Goal: Task Accomplishment & Management: Use online tool/utility

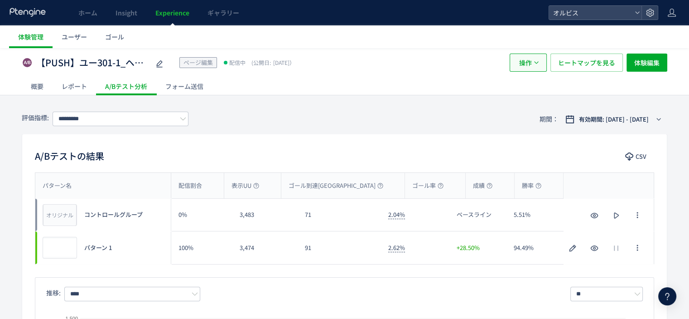
click at [535, 62] on icon "button" at bounding box center [536, 62] width 5 height 5
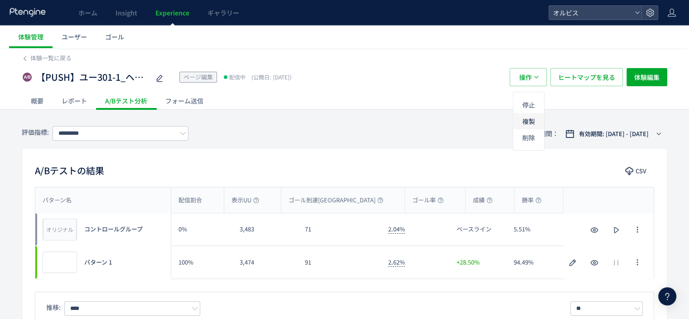
click at [533, 121] on li "複製" at bounding box center [528, 121] width 31 height 16
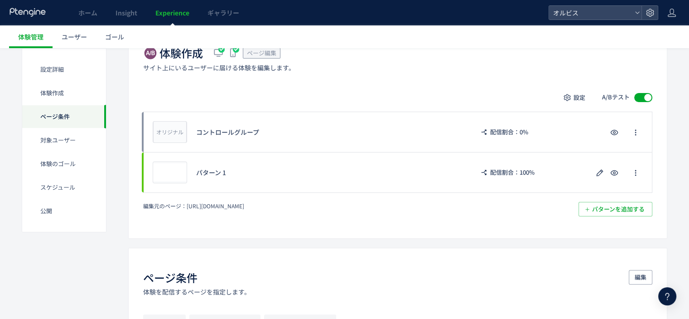
scroll to position [274, 0]
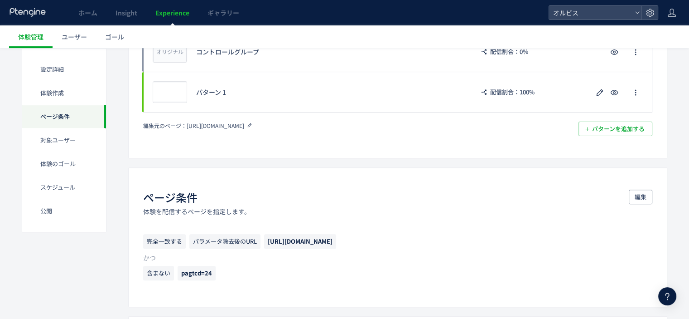
click at [253, 126] on icon at bounding box center [250, 125] width 6 height 6
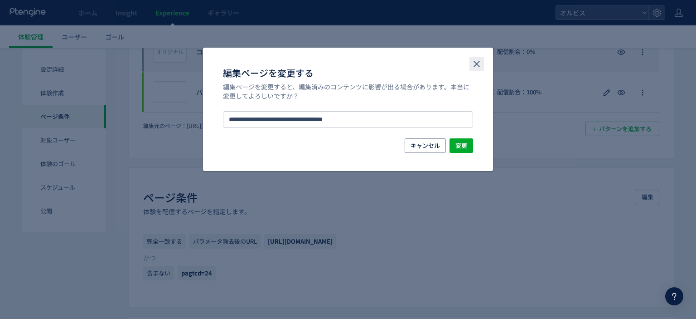
click at [479, 63] on icon "close" at bounding box center [476, 63] width 11 height 11
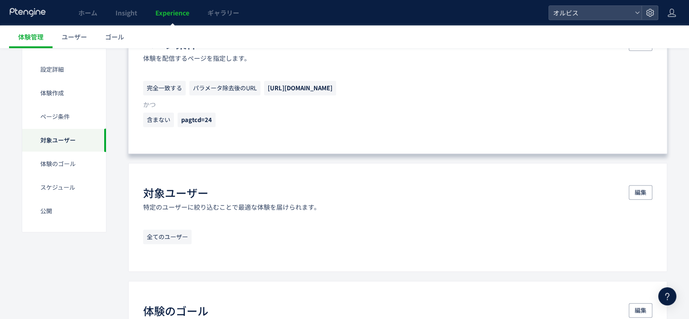
scroll to position [360, 0]
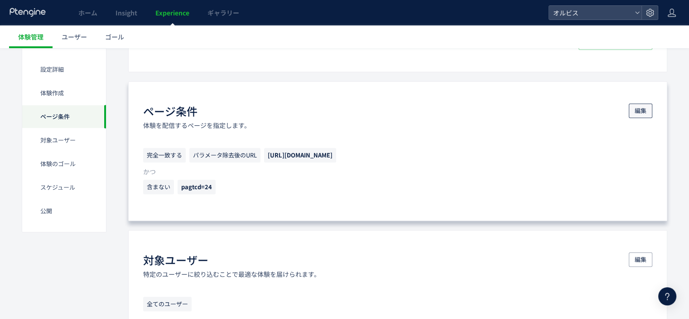
click at [642, 108] on span "編集" at bounding box center [641, 110] width 12 height 15
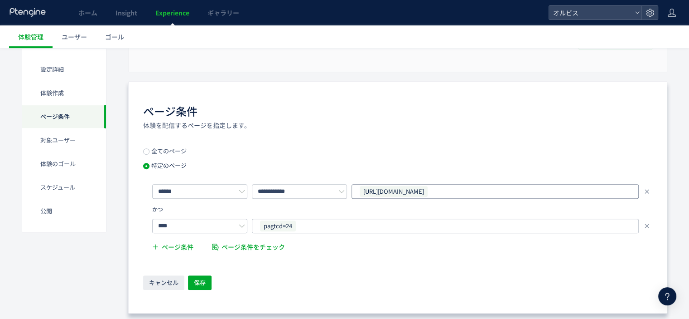
click at [499, 189] on div "https://pr.orbis.co.jp/cosmetics/u/301-1/" at bounding box center [492, 191] width 266 height 14
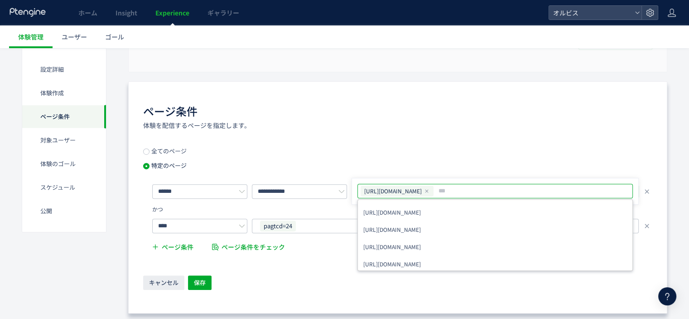
click at [429, 189] on use at bounding box center [427, 190] width 3 height 3
click at [460, 189] on input "text" at bounding box center [496, 190] width 268 height 11
paste input "**********"
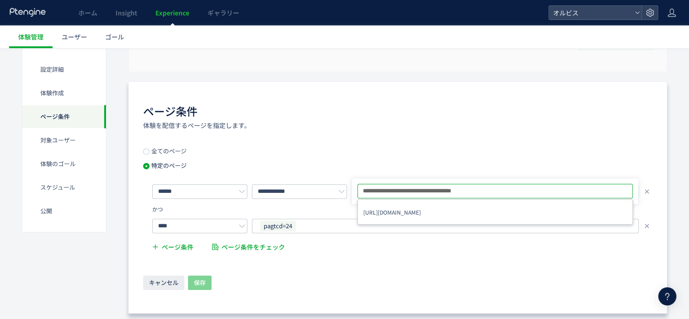
type input "**********"
click at [440, 168] on div "**********" at bounding box center [397, 202] width 509 height 109
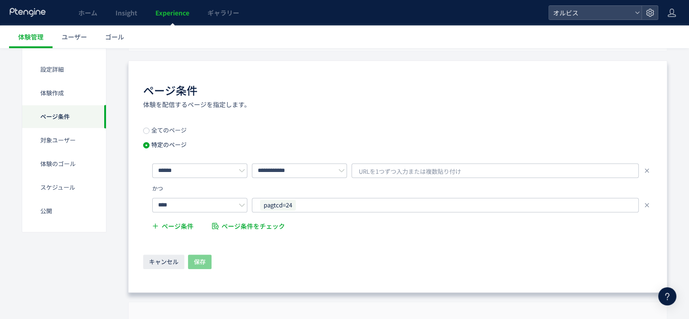
scroll to position [382, 0]
click at [436, 166] on span "URLを1つずつ入力または複数貼り付け" at bounding box center [410, 171] width 102 height 14
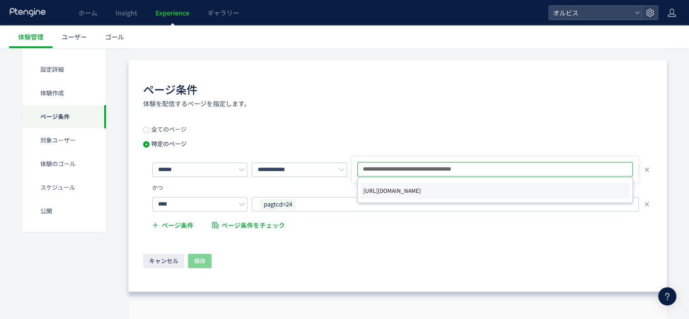
type input "**********"
click at [421, 190] on span "https://pr.orbis.co.jp/cosmetics/u/300/" at bounding box center [392, 190] width 58 height 13
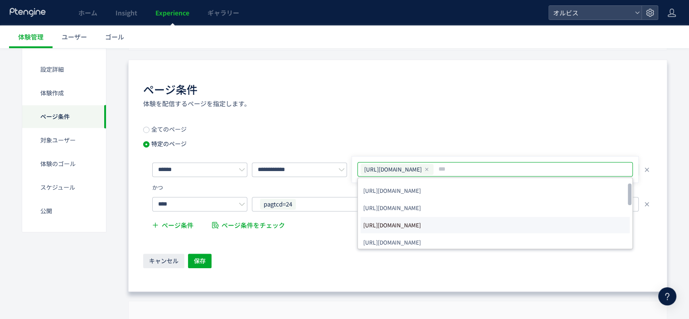
scroll to position [22, 0]
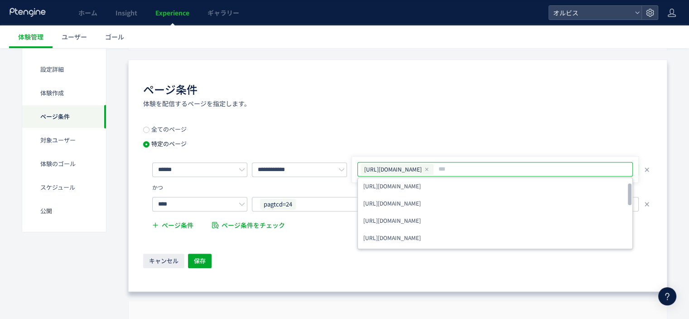
click at [303, 257] on div "キャンセル 保存" at bounding box center [397, 261] width 509 height 16
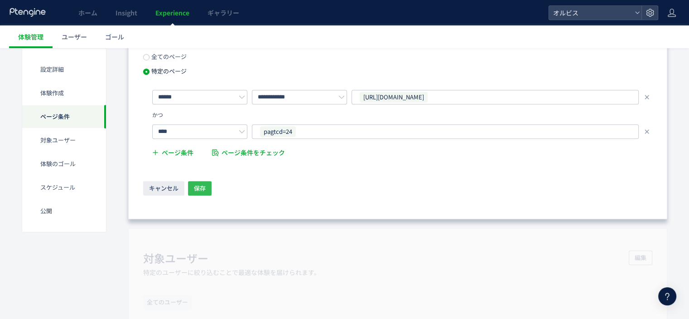
click at [196, 184] on span "保存" at bounding box center [200, 188] width 12 height 15
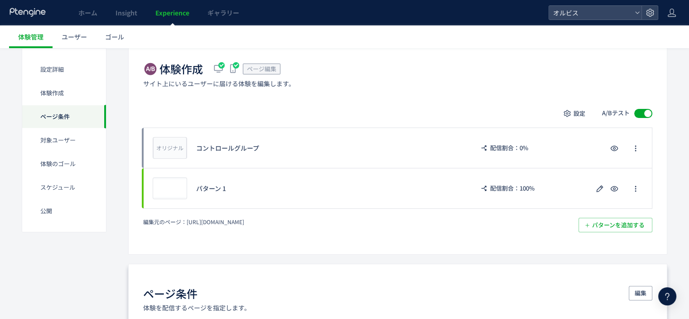
scroll to position [0, 0]
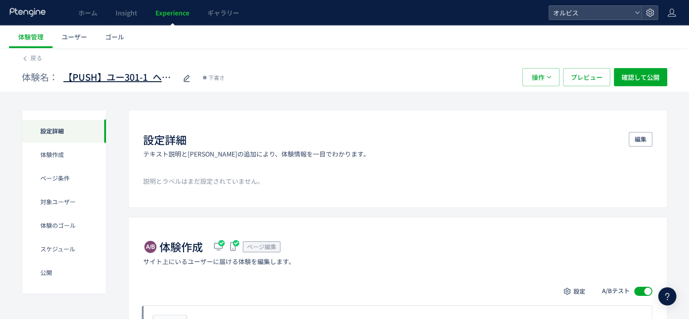
click at [185, 78] on use at bounding box center [187, 78] width 6 height 7
click at [144, 75] on input "**********" at bounding box center [119, 77] width 113 height 18
click at [149, 76] on input "**********" at bounding box center [119, 77] width 113 height 18
type input "**********"
click at [284, 67] on div "体験名： 【PUSH】ユー300_ヘッダー(終売訴求vs権威) 下書き 操作 プレビュー 確認して公開" at bounding box center [345, 77] width 646 height 29
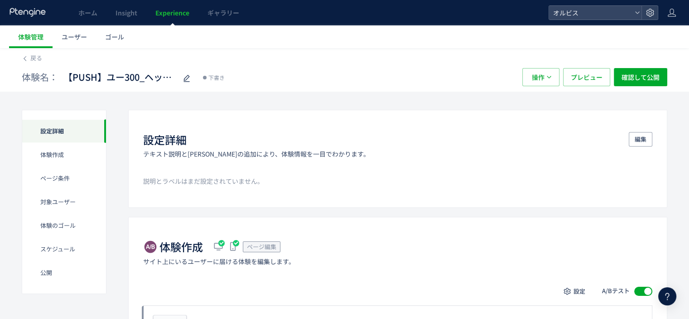
click at [187, 76] on icon at bounding box center [186, 78] width 11 height 11
click at [266, 76] on div "体験名： 【PUSH】ユー300_ヘッダー(終売訴求vs権威) 下書き" at bounding box center [268, 77] width 492 height 18
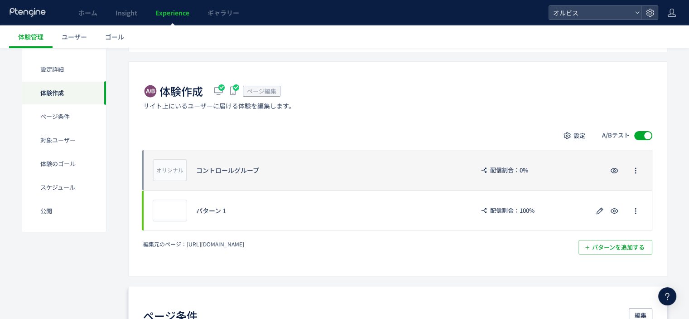
scroll to position [156, 0]
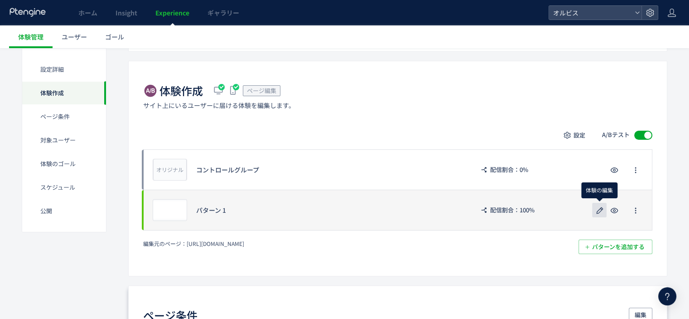
click at [602, 208] on use "button" at bounding box center [600, 210] width 7 height 7
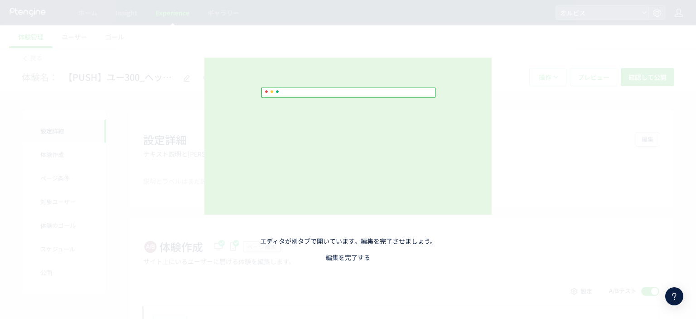
click at [348, 257] on link "編集を完了する" at bounding box center [348, 256] width 44 height 9
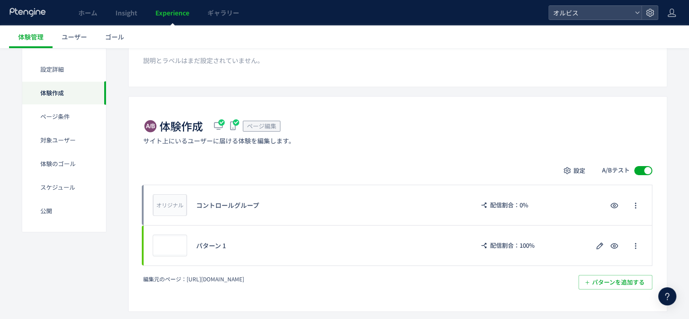
scroll to position [121, 0]
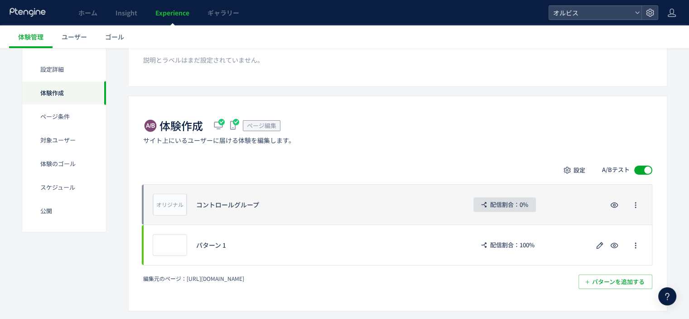
click at [499, 201] on span "配信割合：0%" at bounding box center [509, 204] width 38 height 15
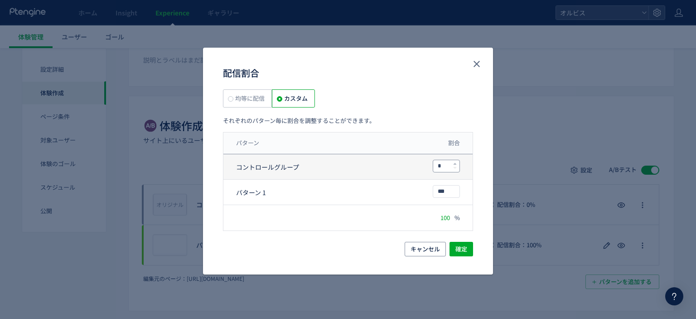
click at [444, 168] on input "*" at bounding box center [446, 166] width 26 height 12
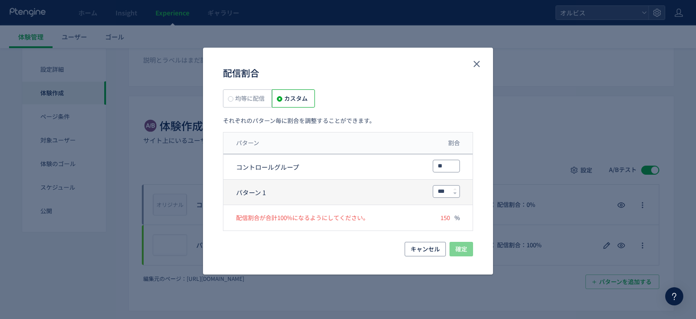
type input "**"
drag, startPoint x: 448, startPoint y: 192, endPoint x: 438, endPoint y: 190, distance: 10.7
click at [440, 190] on input "***" at bounding box center [446, 191] width 26 height 12
type input "*"
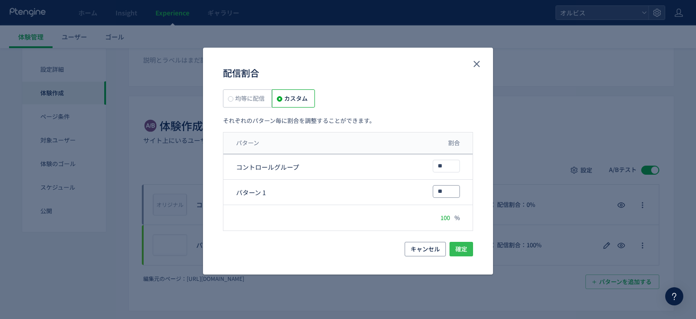
type input "**"
click at [468, 251] on button "確定" at bounding box center [462, 249] width 24 height 15
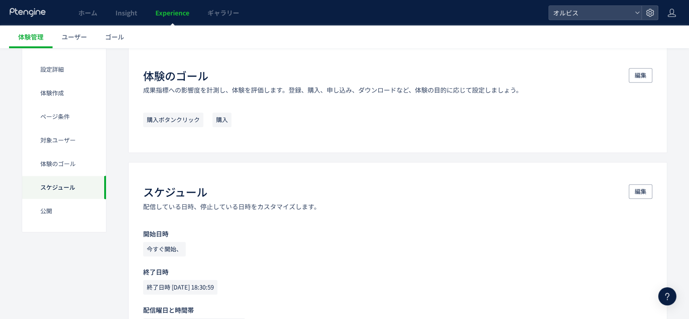
scroll to position [922, 0]
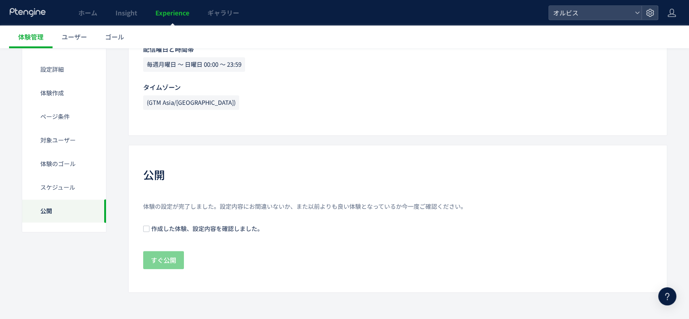
click at [145, 226] on span at bounding box center [146, 228] width 6 height 6
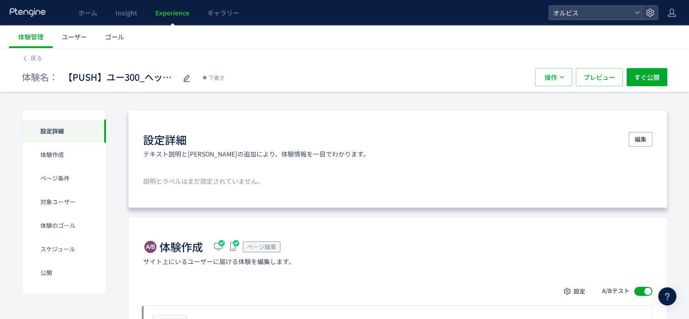
scroll to position [0, 0]
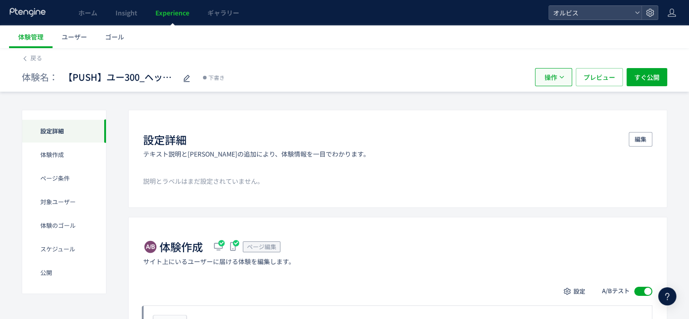
click at [560, 79] on icon "button" at bounding box center [561, 76] width 5 height 5
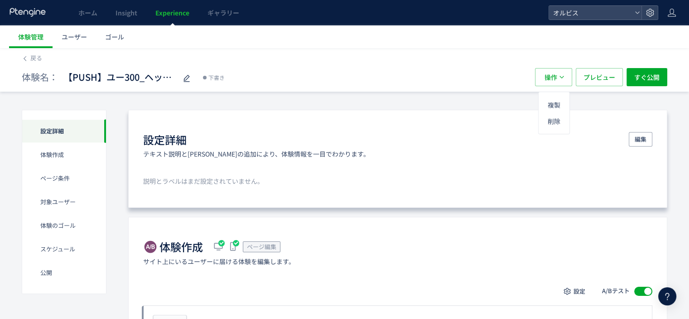
click at [484, 150] on div "設定詳細 テキスト説明とラベルの追加により、体験情報を一目でわかります。 編集" at bounding box center [397, 145] width 509 height 26
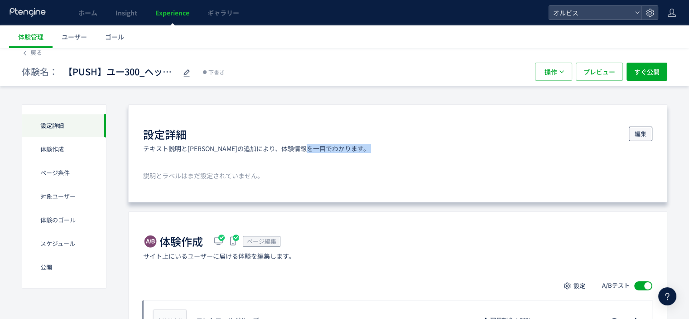
click at [647, 128] on button "編集" at bounding box center [641, 133] width 24 height 15
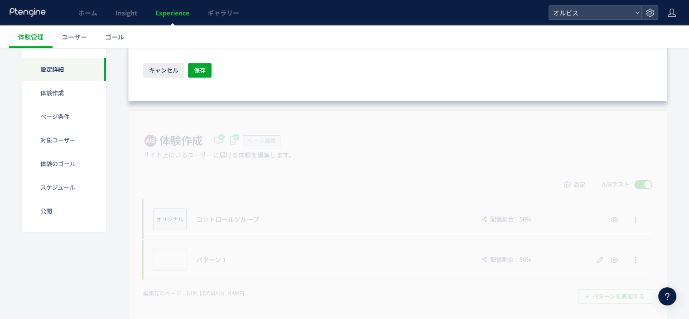
scroll to position [243, 0]
click at [605, 146] on div "体験作成 ページ編集 サイト上にいるユーザーに届ける体験を編集します。 設定 A/Bテスト オリジナル プレビュー コントロールグループ 配信割合：50% プ…" at bounding box center [397, 217] width 539 height 215
click at [166, 72] on span "キャンセル" at bounding box center [163, 70] width 29 height 15
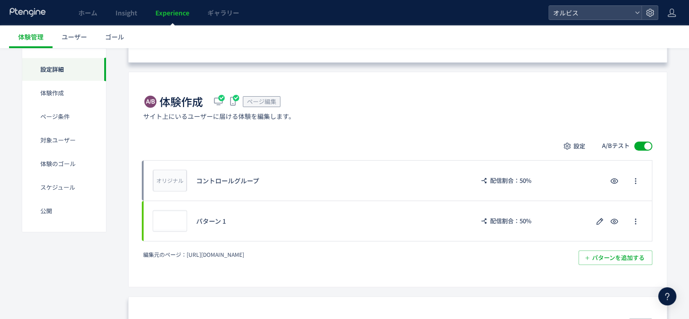
scroll to position [0, 0]
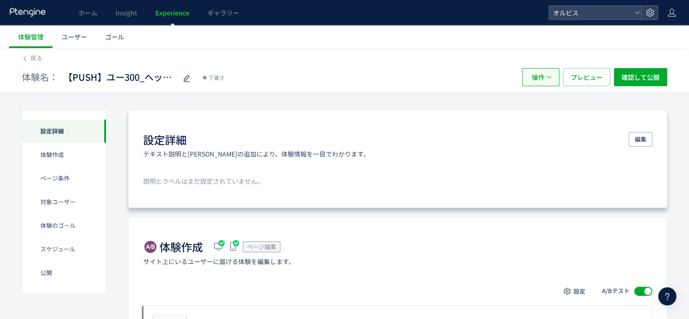
click at [549, 74] on span "button" at bounding box center [549, 76] width 5 height 5
click at [490, 75] on div "体験名： 【PUSH】ユー300_ヘッダー(終売訴求vs権威) 下書き" at bounding box center [268, 77] width 492 height 18
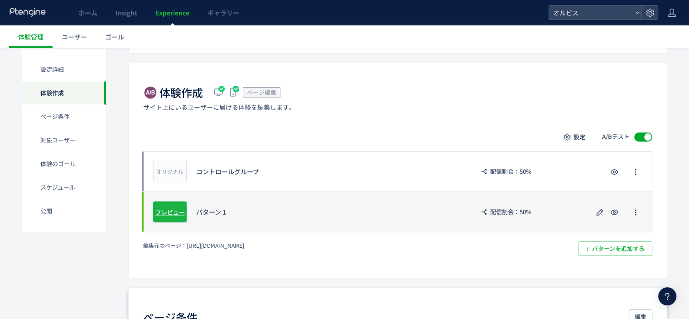
click at [173, 207] on span "プレビュー" at bounding box center [169, 211] width 29 height 9
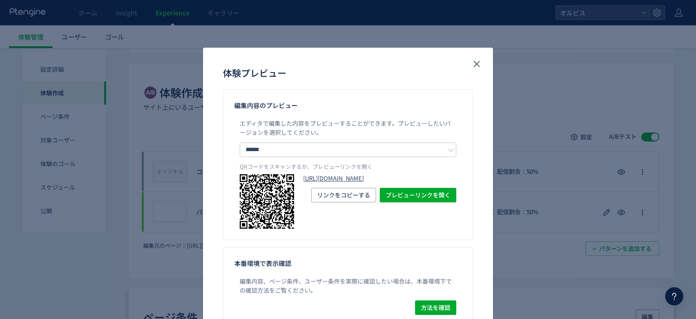
click at [333, 183] on link "https://pr.orbis.co.jp/cosmetics/u/301-1/?preview_ptx_token=v4-1ef4a92a-cd81-4b…" at bounding box center [379, 178] width 153 height 9
click at [473, 66] on icon "close" at bounding box center [476, 63] width 11 height 11
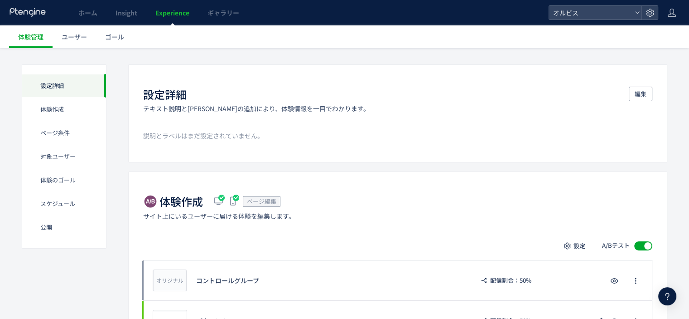
scroll to position [31, 0]
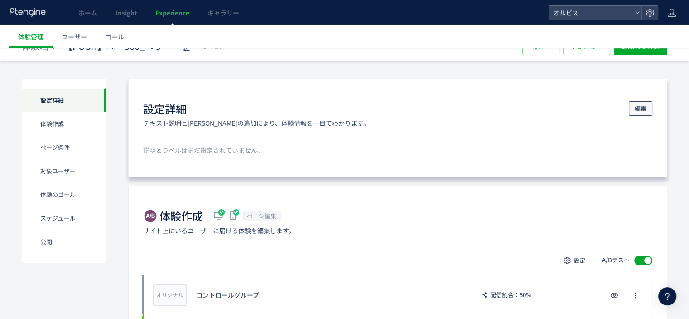
click at [646, 105] on span "編集" at bounding box center [641, 108] width 12 height 15
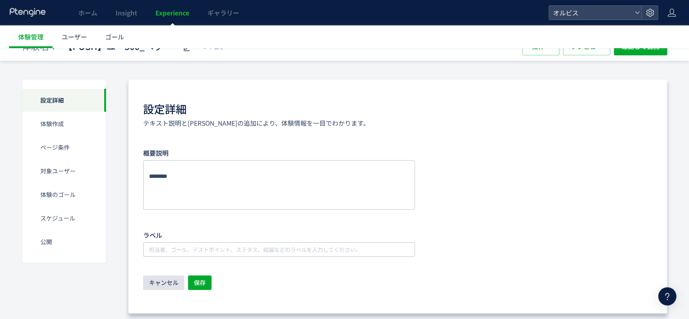
drag, startPoint x: 159, startPoint y: 279, endPoint x: 295, endPoint y: 232, distance: 144.7
click at [159, 279] on span "キャンセル" at bounding box center [163, 282] width 29 height 15
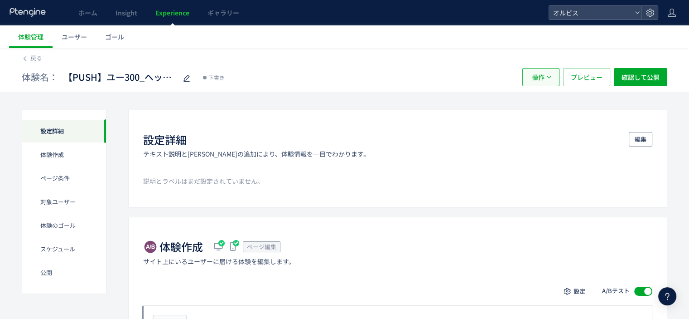
click at [544, 83] on span "操作" at bounding box center [538, 77] width 13 height 18
drag, startPoint x: 483, startPoint y: 79, endPoint x: 570, endPoint y: 82, distance: 87.5
click at [482, 79] on div "体験名： 【PUSH】ユー300_ヘッダー(終売訴求vs権威) 下書き" at bounding box center [268, 77] width 492 height 18
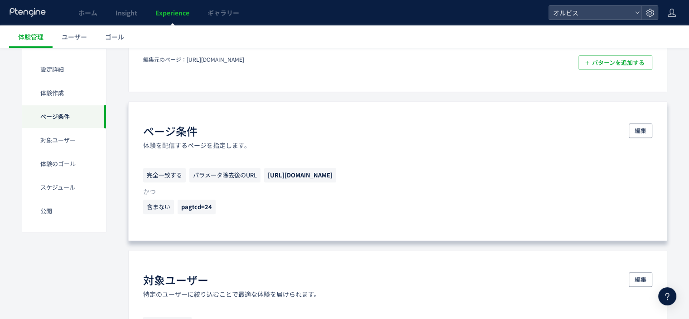
scroll to position [340, 0]
click at [634, 128] on button "編集" at bounding box center [641, 130] width 24 height 15
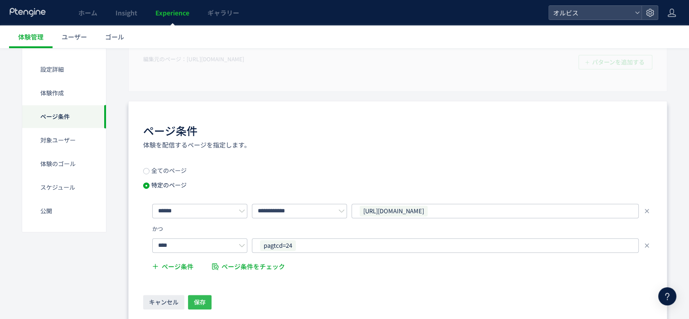
click at [206, 299] on button "保存" at bounding box center [200, 302] width 24 height 15
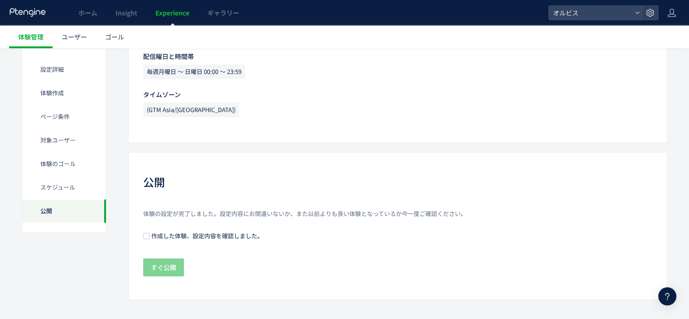
scroll to position [922, 0]
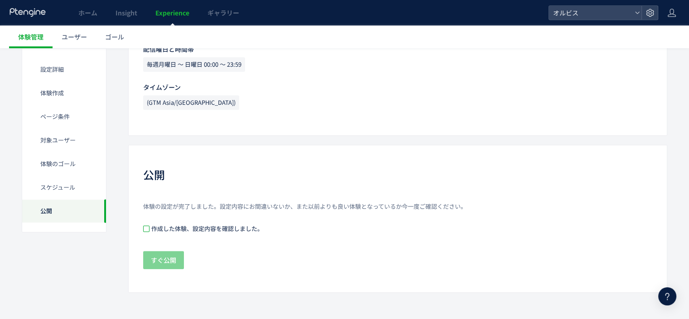
click at [146, 225] on span at bounding box center [146, 228] width 6 height 6
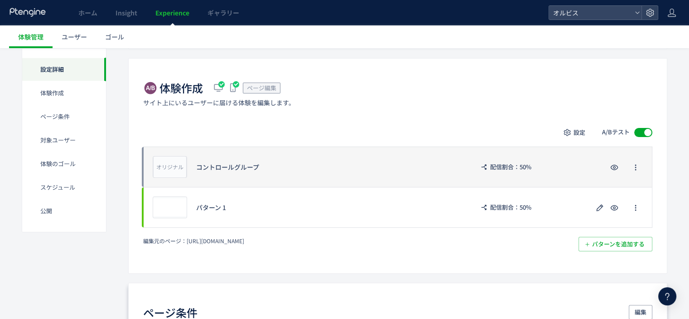
scroll to position [0, 0]
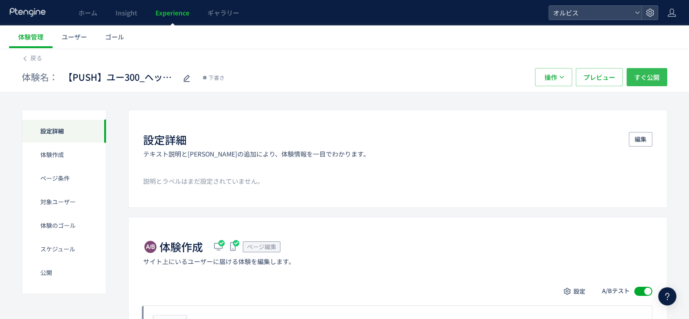
click at [643, 78] on span "すぐ公開" at bounding box center [646, 77] width 25 height 18
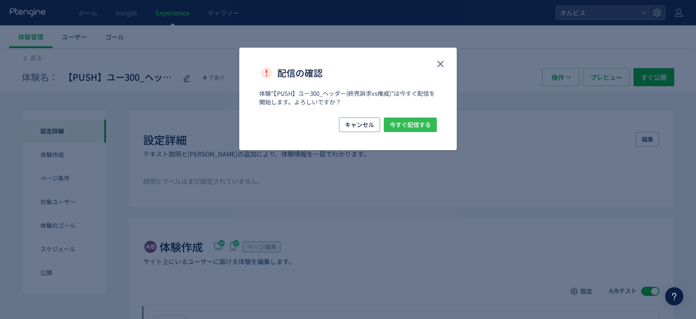
click at [411, 126] on span "今すぐ配信する" at bounding box center [410, 124] width 41 height 15
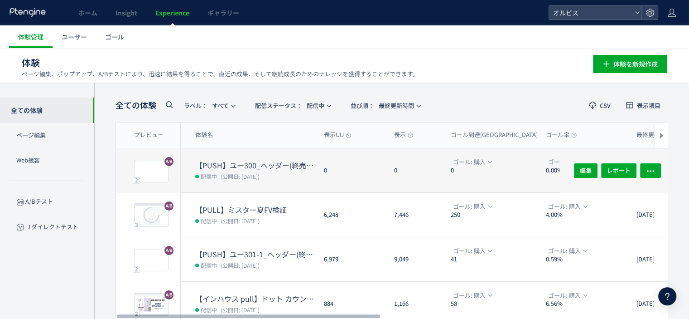
click at [258, 168] on dt "【PUSH】ユー300_ヘッダー(終売訴求vs権威)" at bounding box center [255, 165] width 121 height 10
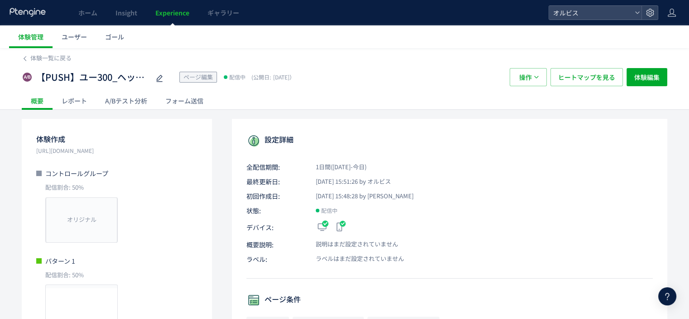
click at [71, 103] on div "レポート" at bounding box center [75, 101] width 44 height 18
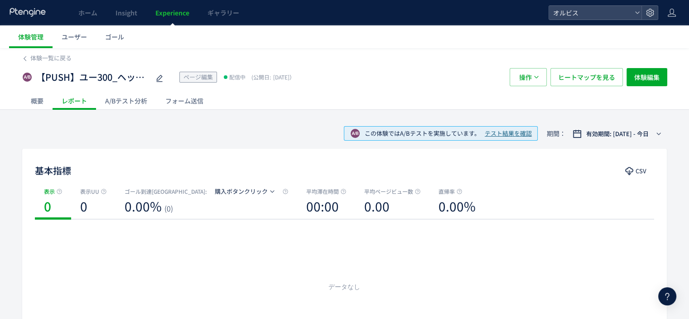
click at [190, 101] on div "フォーム送信" at bounding box center [184, 101] width 56 height 18
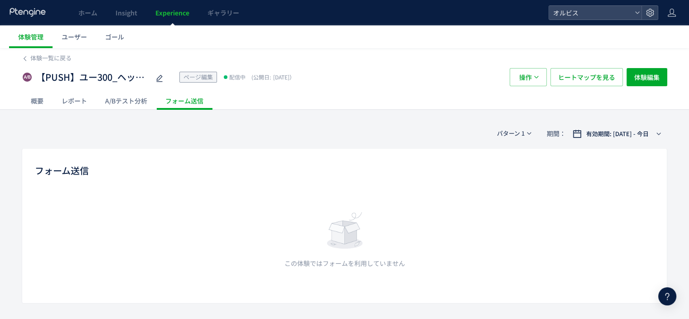
click at [134, 99] on div "A/Bテスト分析" at bounding box center [126, 101] width 60 height 18
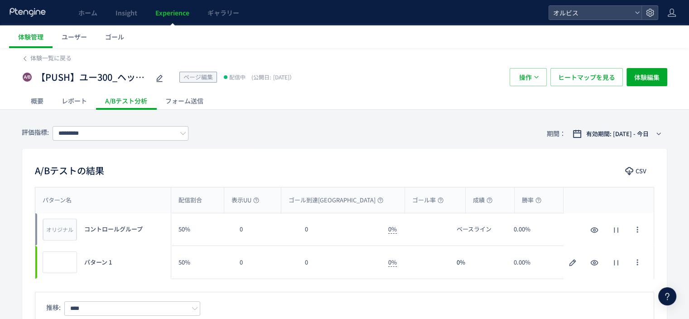
click at [92, 99] on div "レポート" at bounding box center [75, 101] width 44 height 18
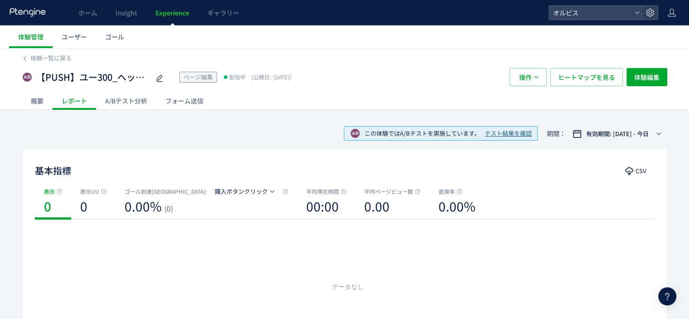
click at [41, 99] on div "概要" at bounding box center [37, 101] width 31 height 18
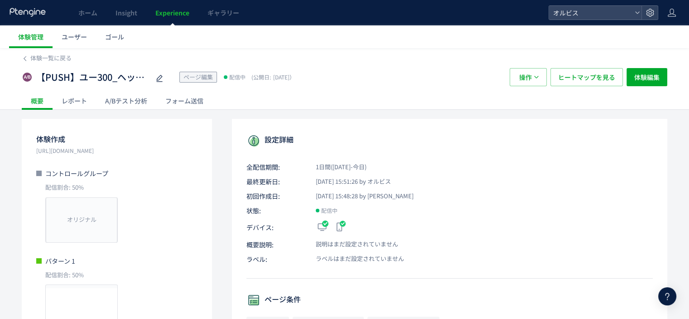
click at [197, 79] on span "ページ編集" at bounding box center [198, 77] width 29 height 9
click at [161, 76] on use at bounding box center [159, 78] width 6 height 7
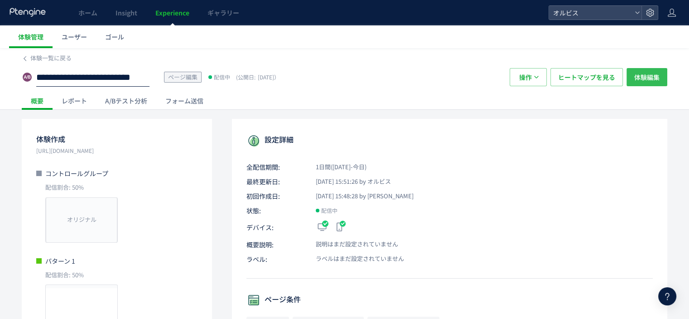
click at [648, 76] on span "体験編集" at bounding box center [646, 77] width 25 height 18
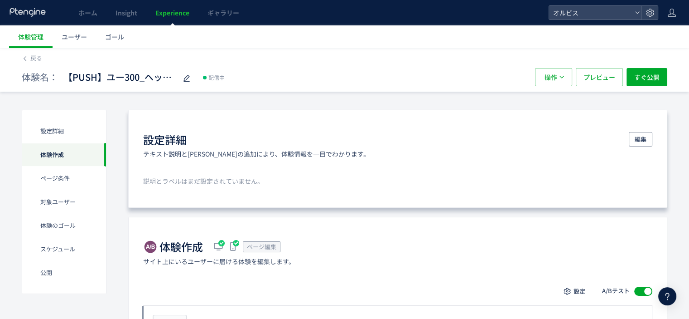
scroll to position [103, 0]
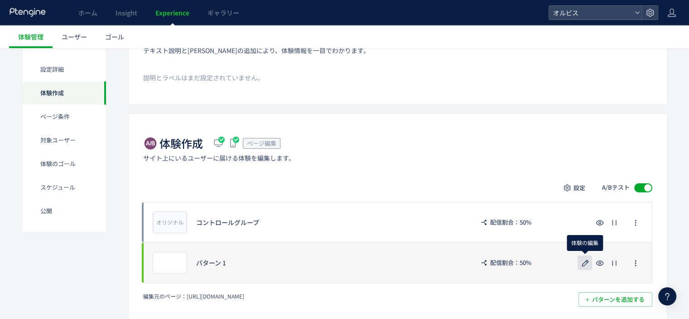
click at [585, 261] on use "button" at bounding box center [585, 262] width 7 height 7
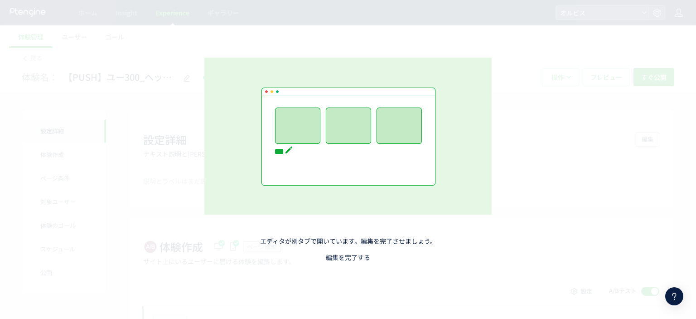
click at [349, 259] on link "編集を完了する" at bounding box center [348, 256] width 44 height 9
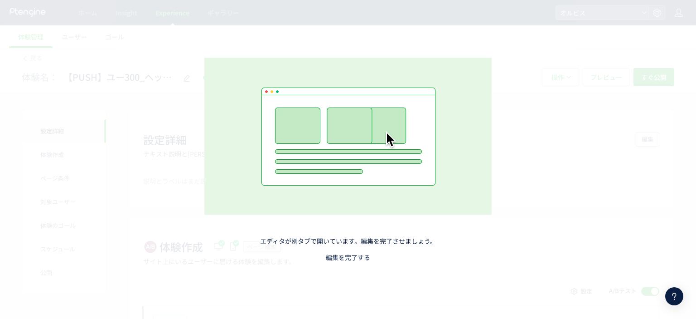
click at [346, 258] on link "編集を完了する" at bounding box center [348, 256] width 44 height 9
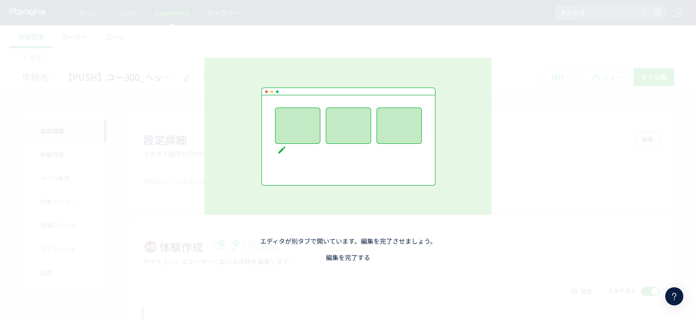
click at [352, 255] on link "編集を完了する" at bounding box center [348, 256] width 44 height 9
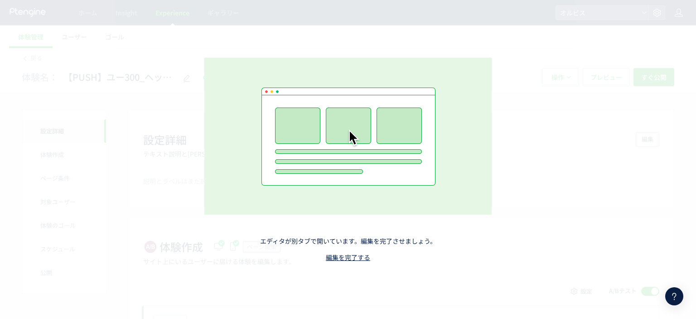
click at [260, 13] on div "エディタが別タブで開いています。編集を完了させましょう。 編集を完了する" at bounding box center [348, 159] width 401 height 295
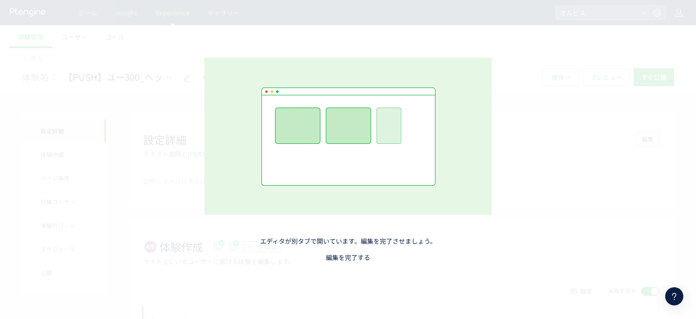
click at [339, 259] on link "編集を完了する" at bounding box center [348, 256] width 44 height 9
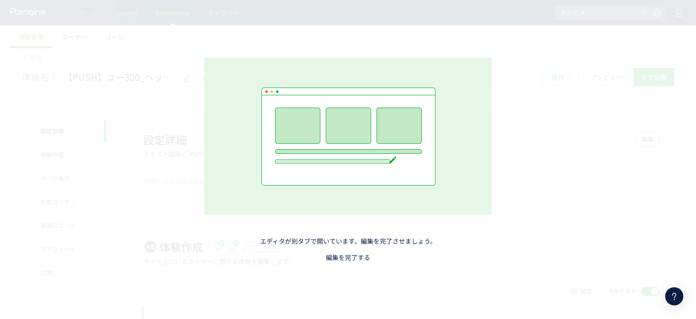
click at [348, 256] on link "編集を完了する" at bounding box center [348, 256] width 44 height 9
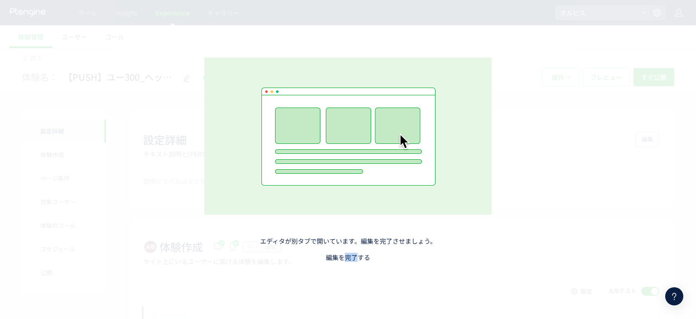
click at [345, 260] on link "編集を完了する" at bounding box center [348, 256] width 44 height 9
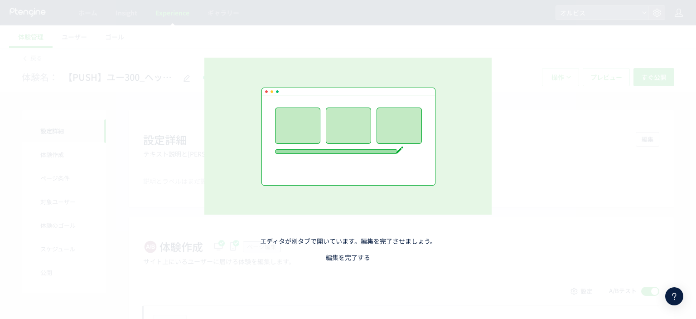
click at [357, 257] on link "編集を完了する" at bounding box center [348, 256] width 44 height 9
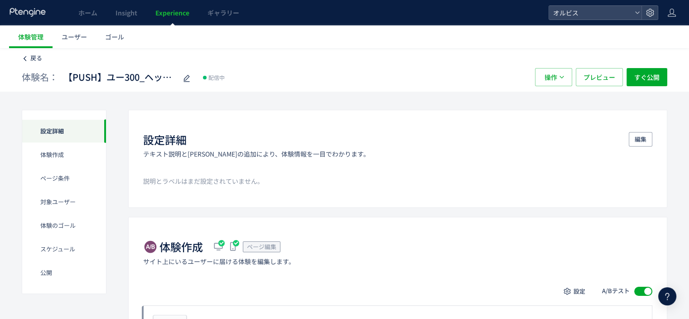
click at [41, 59] on span "戻る" at bounding box center [36, 57] width 12 height 9
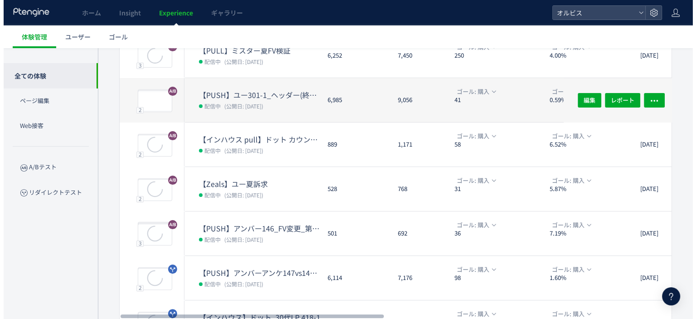
scroll to position [159, 0]
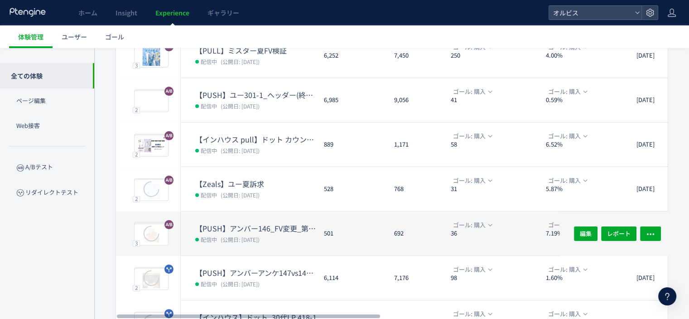
click at [264, 233] on dd "配信中 (公開日: 2025/08/13)" at bounding box center [255, 239] width 121 height 12
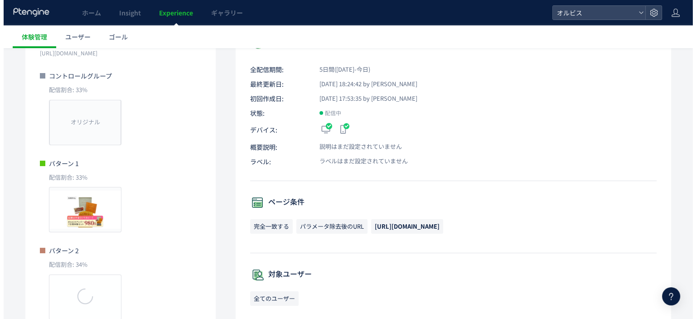
scroll to position [34, 0]
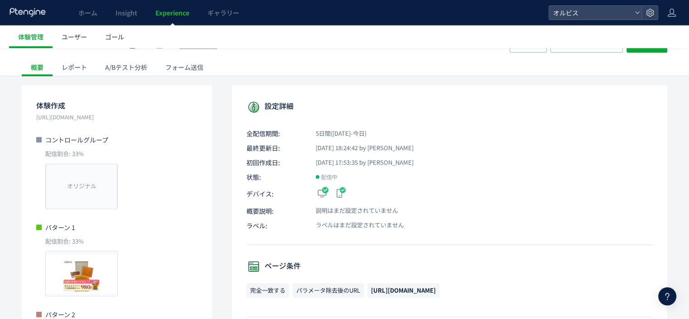
click at [130, 69] on div "A/Bテスト分析" at bounding box center [126, 67] width 60 height 18
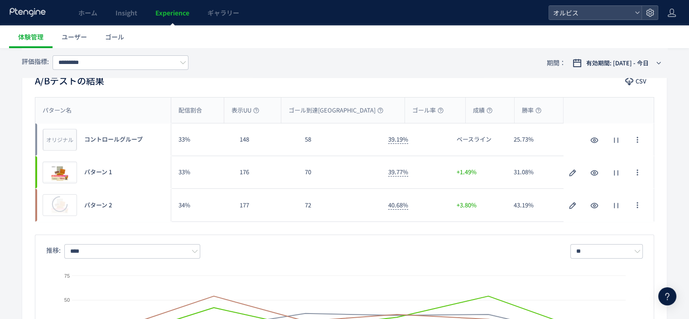
scroll to position [63, 0]
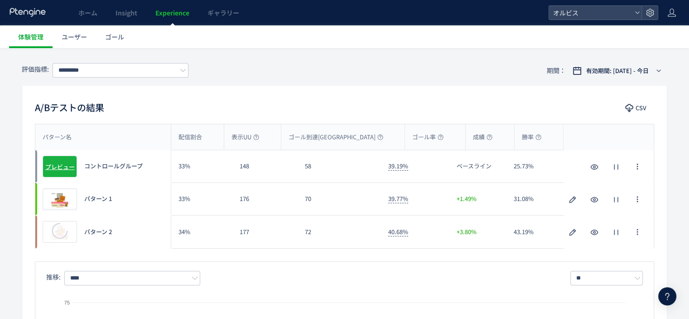
click at [60, 165] on span "プレビュー" at bounding box center [59, 166] width 29 height 9
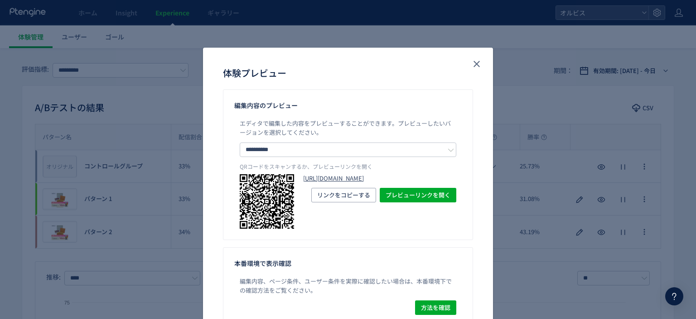
click at [319, 178] on link "https://pr.orbis.co.jp/cosmetics/amber/146/?preview_ptx_token=v4-a213adbd-8f42-…" at bounding box center [379, 178] width 153 height 9
click at [474, 63] on use "close" at bounding box center [477, 64] width 6 height 6
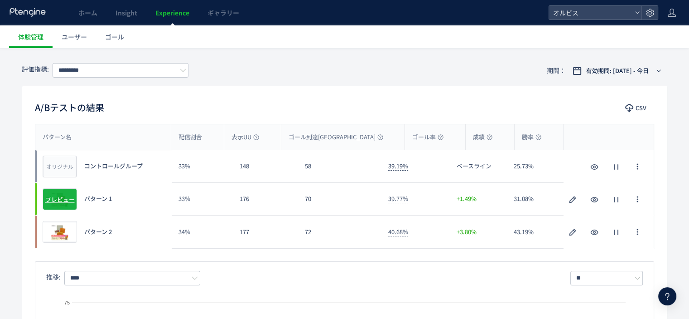
click at [62, 193] on div "プレビュー" at bounding box center [60, 199] width 34 height 22
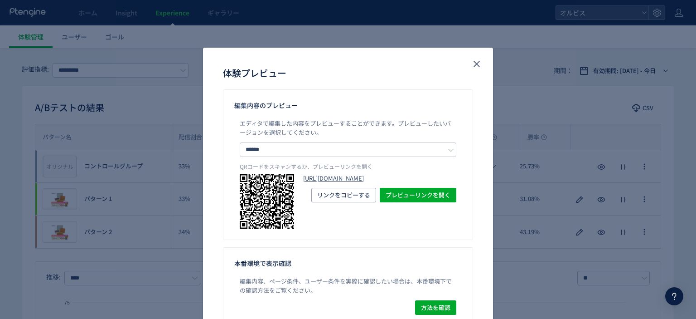
click at [325, 177] on link "https://pr.orbis.co.jp/cosmetics/amber/146/?preview_ptx_token=v4-6ba4114e-533b-…" at bounding box center [379, 178] width 153 height 9
click at [474, 63] on use "close" at bounding box center [477, 64] width 6 height 6
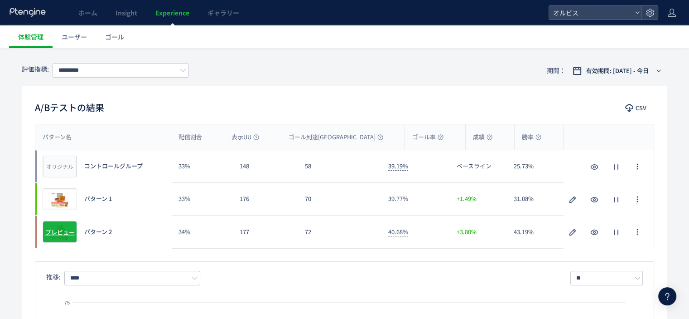
click at [57, 224] on div "プレビュー" at bounding box center [60, 232] width 34 height 22
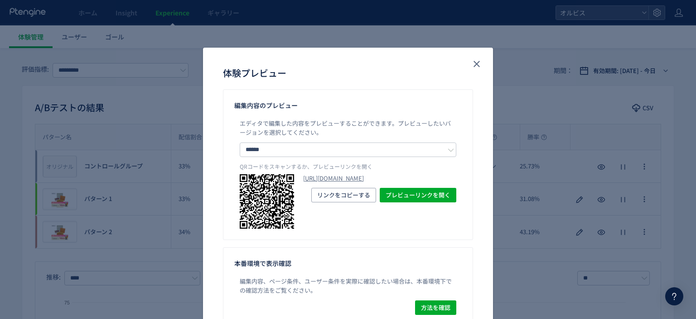
click at [330, 181] on link "https://pr.orbis.co.jp/cosmetics/amber/146/?preview_ptx_token=v4-d49098ae-54a3-…" at bounding box center [379, 178] width 153 height 9
click at [474, 67] on use "close" at bounding box center [477, 64] width 6 height 6
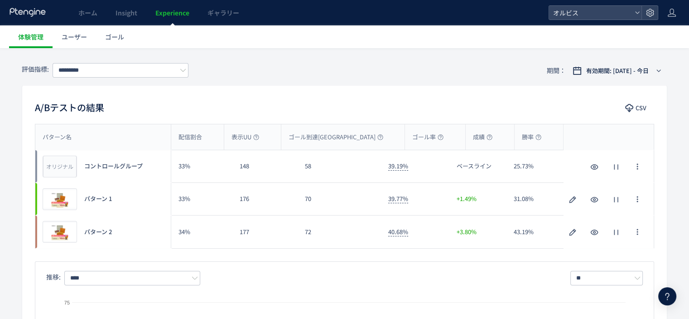
scroll to position [67, 0]
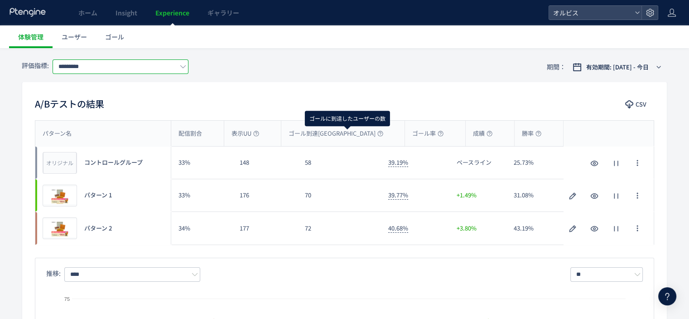
click at [172, 67] on input "*********" at bounding box center [121, 66] width 136 height 15
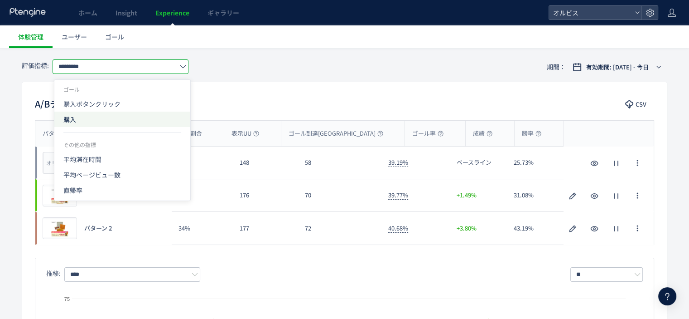
click at [134, 115] on span "購入" at bounding box center [122, 118] width 118 height 15
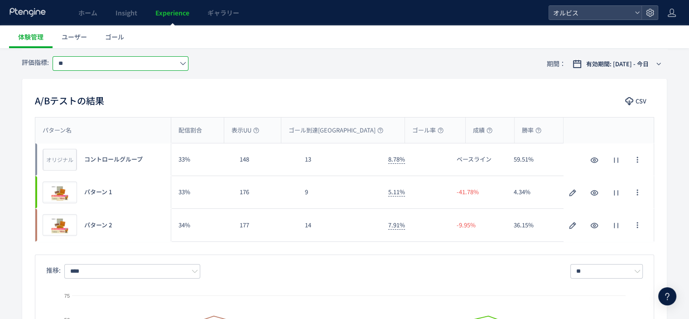
scroll to position [54, 0]
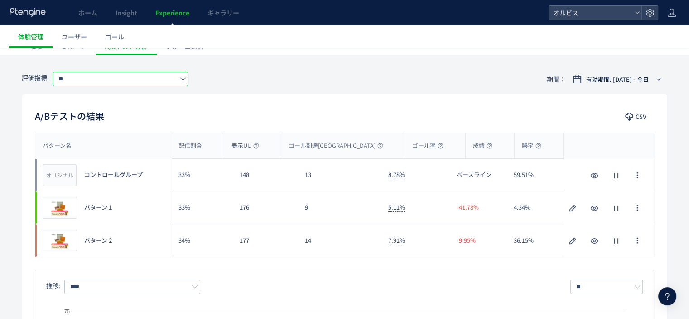
click at [157, 77] on input "**" at bounding box center [121, 79] width 136 height 15
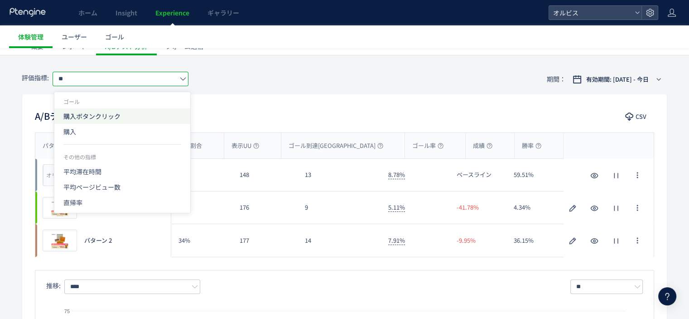
click at [145, 116] on span "購入ボタンクリック" at bounding box center [122, 115] width 118 height 15
type input "*********"
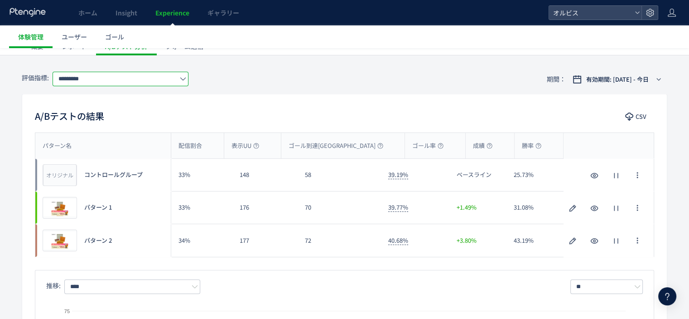
scroll to position [0, 0]
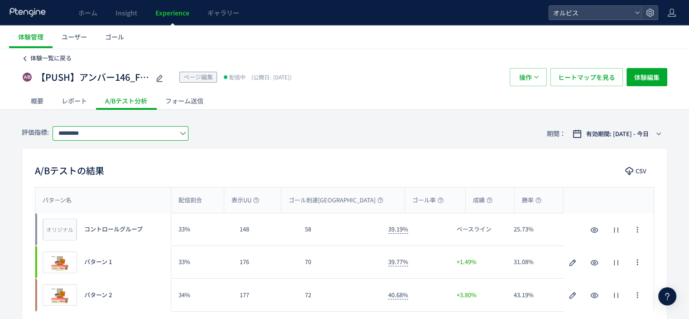
click at [53, 59] on span "体験一覧に戻る" at bounding box center [50, 57] width 41 height 9
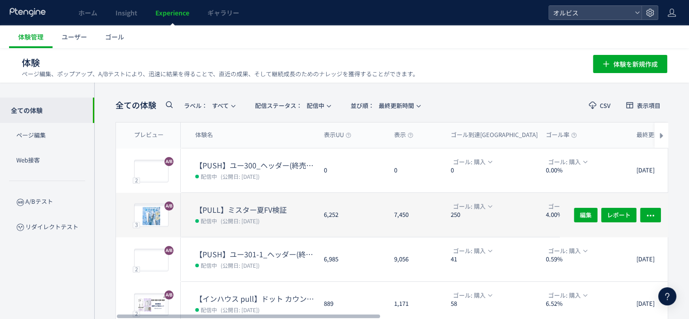
scroll to position [306, 0]
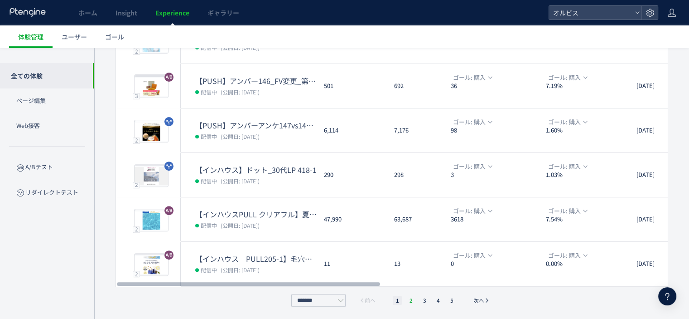
click at [420, 300] on li "2" at bounding box center [424, 299] width 9 height 9
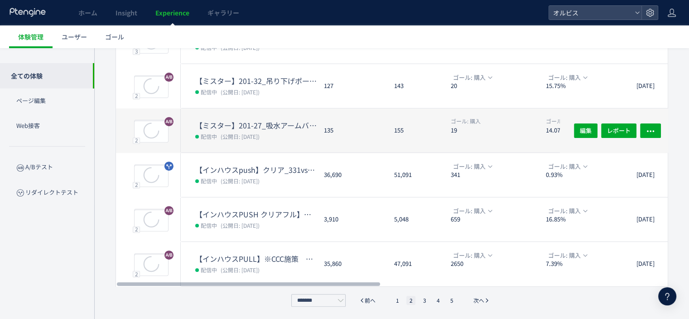
scroll to position [216, 0]
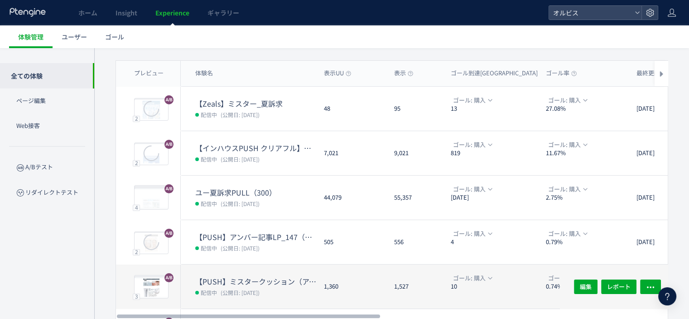
scroll to position [306, 0]
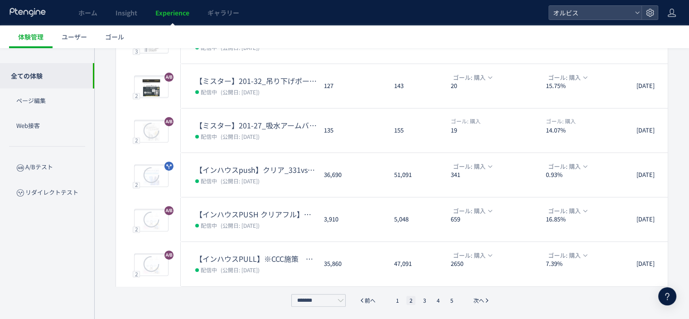
click at [422, 303] on div "******* 前へ 1 2 3 4 5 次へ" at bounding box center [392, 300] width 206 height 13
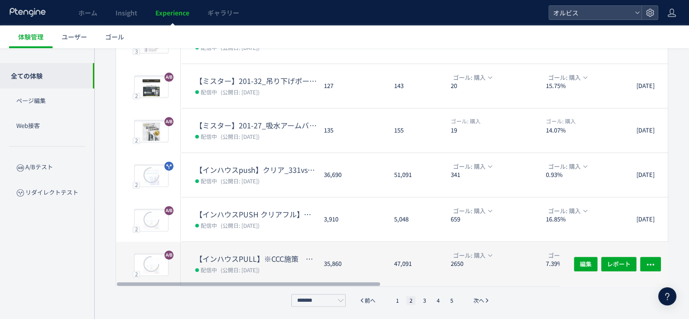
drag, startPoint x: 423, startPoint y: 300, endPoint x: 421, endPoint y: 281, distance: 19.7
click at [434, 300] on li "3" at bounding box center [438, 299] width 9 height 9
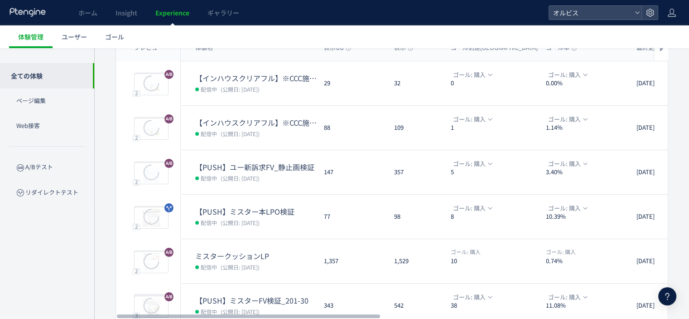
scroll to position [0, 0]
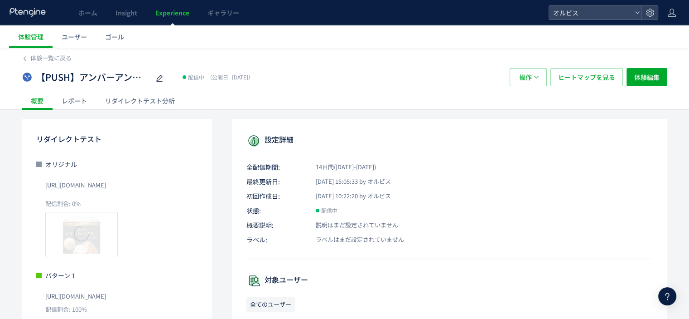
click at [77, 100] on div "レポート" at bounding box center [75, 101] width 44 height 18
click at [132, 106] on div at bounding box center [348, 159] width 696 height 319
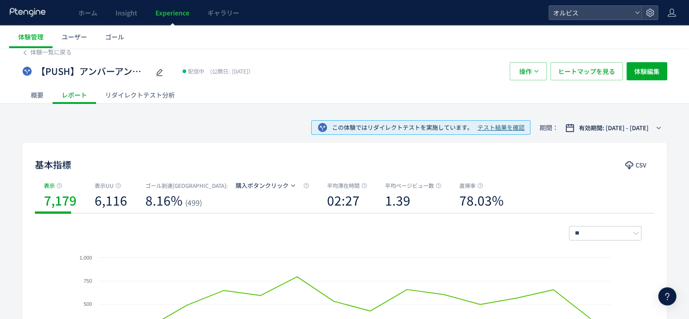
scroll to position [5, 0]
click at [137, 95] on div "リダイレクトテスト分析" at bounding box center [140, 96] width 88 height 18
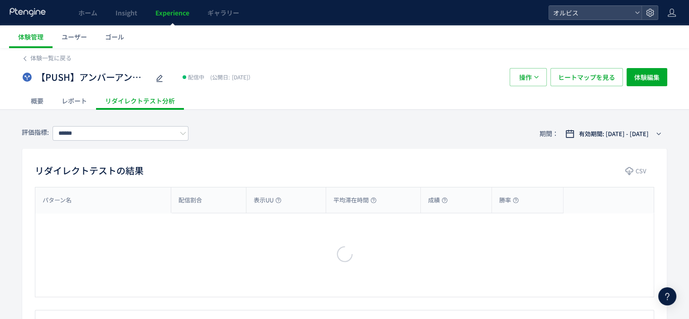
type input "*********"
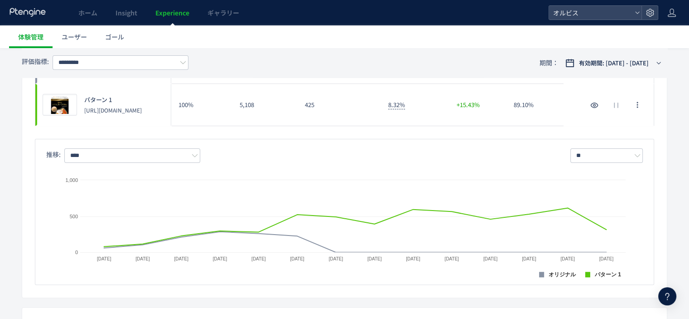
scroll to position [170, 0]
click at [613, 62] on span "有効期間: [DATE] - [DATE]" at bounding box center [614, 62] width 70 height 9
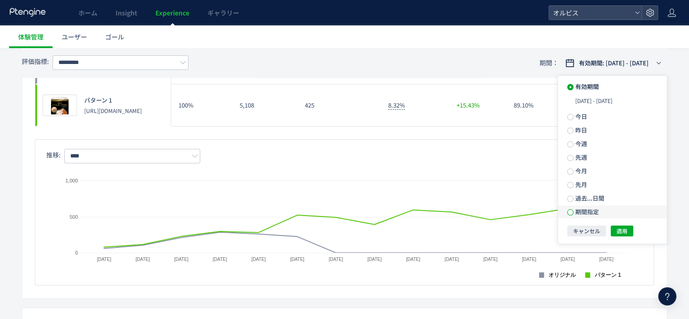
click at [572, 211] on span at bounding box center [570, 212] width 6 height 6
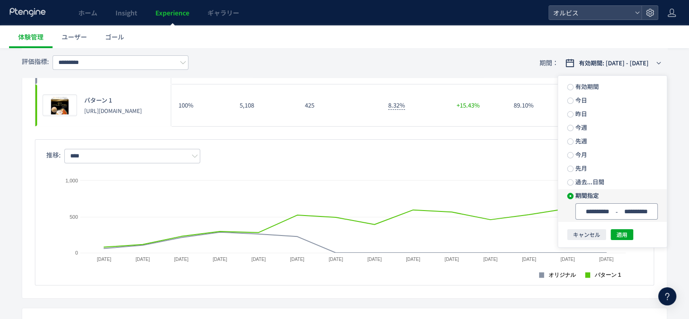
click at [0, 0] on span "-" at bounding box center [0, 0] width 0 height 0
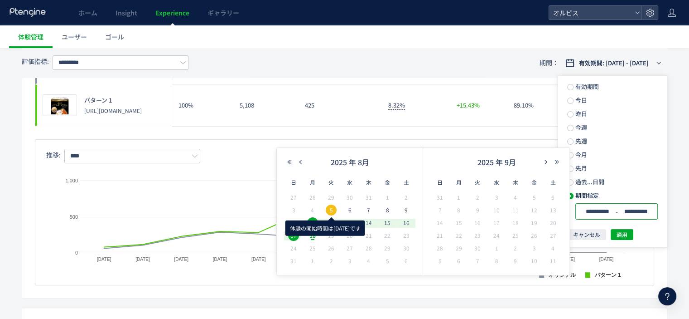
click at [334, 208] on span "5" at bounding box center [331, 209] width 11 height 11
click at [312, 223] on span "11" at bounding box center [312, 222] width 11 height 11
type input "**********"
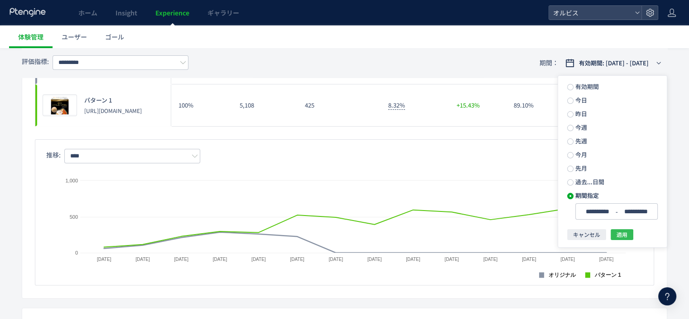
click at [623, 232] on span "適用" at bounding box center [622, 234] width 11 height 11
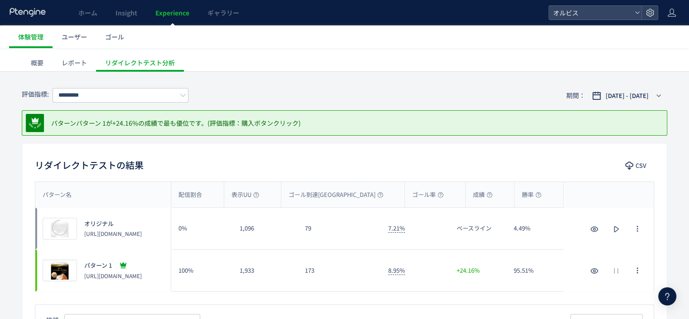
scroll to position [38, 0]
click at [171, 93] on input "*********" at bounding box center [121, 95] width 136 height 15
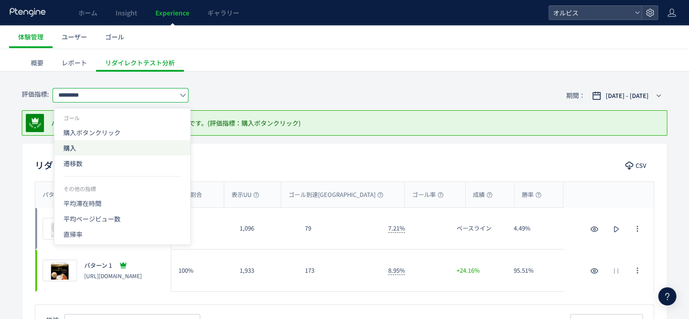
click at [114, 143] on span "購入" at bounding box center [122, 147] width 118 height 15
type input "**"
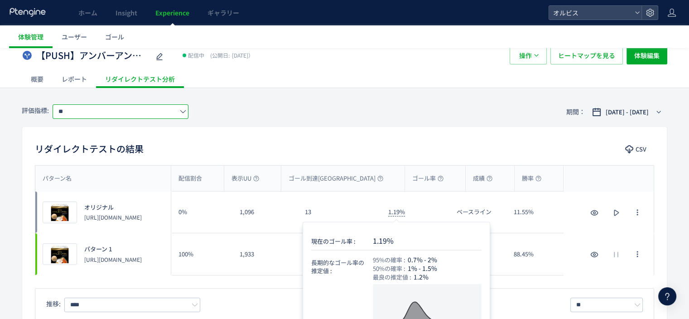
scroll to position [30, 0]
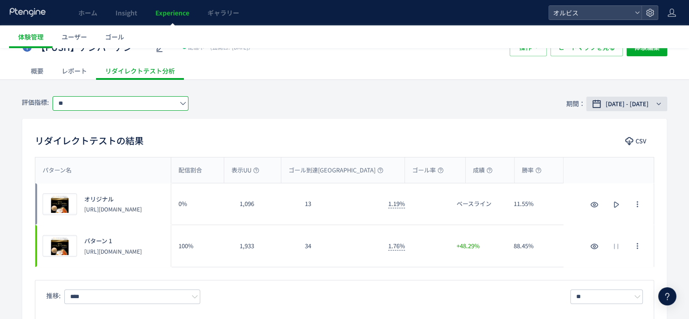
click at [606, 104] on span "[DATE] - [DATE]" at bounding box center [627, 103] width 43 height 9
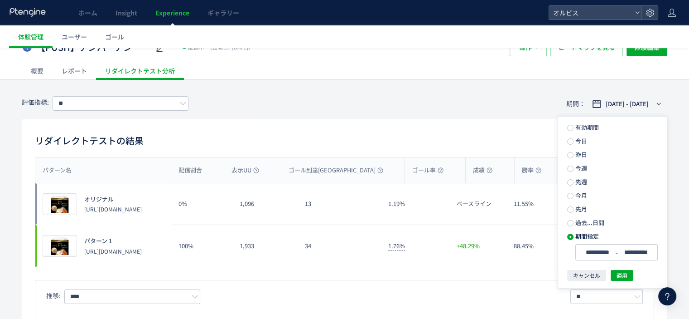
click at [416, 101] on div "評価指標: ** 期間： [DATE] - [DATE]" at bounding box center [345, 103] width 646 height 29
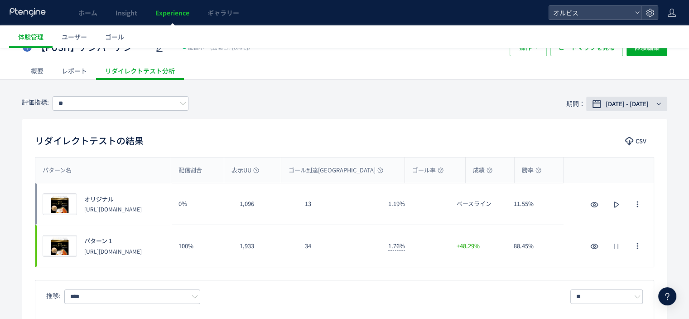
click at [606, 100] on span "[DATE] - [DATE]" at bounding box center [627, 103] width 43 height 9
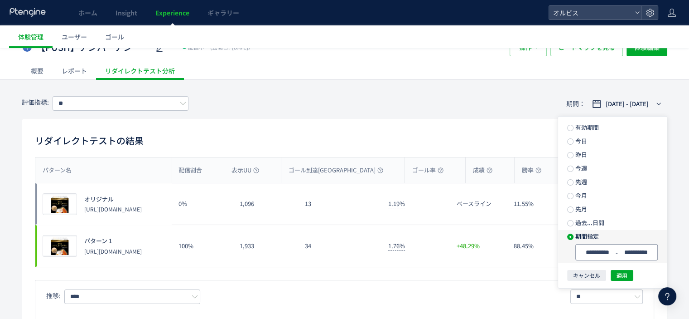
click at [609, 251] on input "**********" at bounding box center [598, 252] width 34 height 7
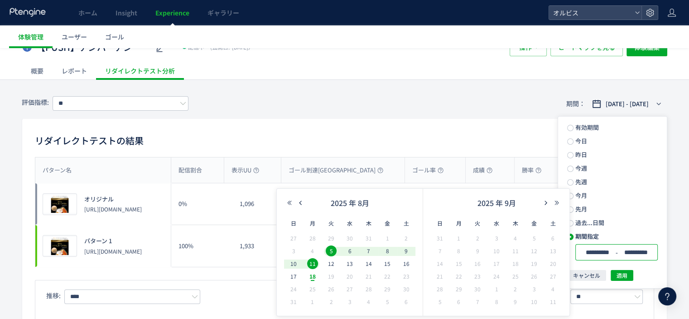
click at [468, 137] on div "リダイレクトテストの結果 CSV" at bounding box center [344, 141] width 645 height 16
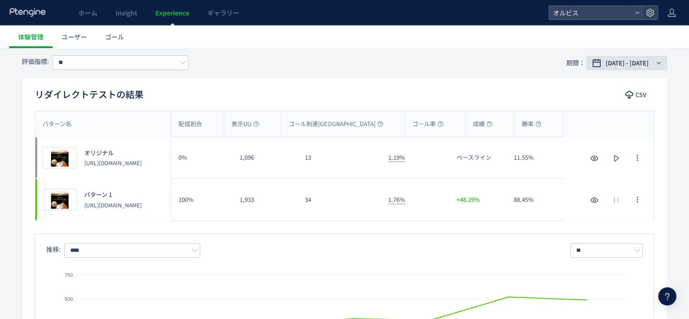
scroll to position [76, 0]
click at [606, 59] on span "[DATE] - [DATE]" at bounding box center [627, 62] width 43 height 9
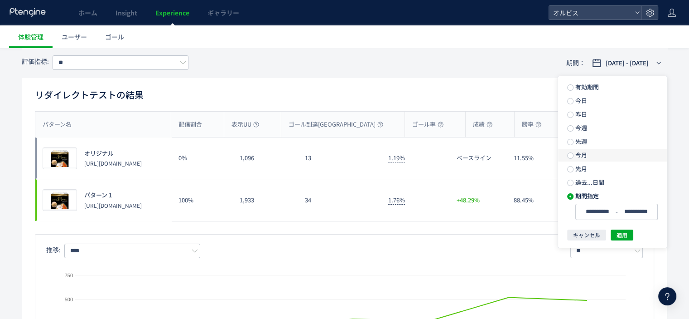
click at [579, 157] on span "今月" at bounding box center [581, 154] width 14 height 9
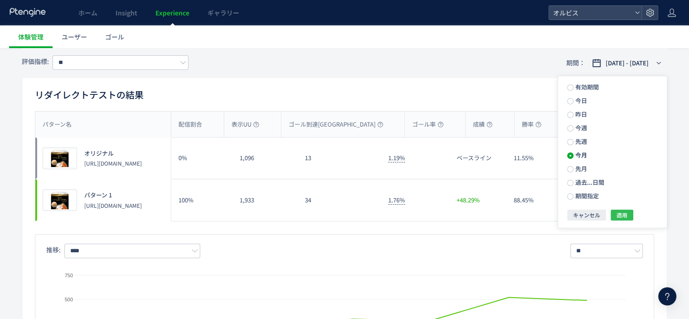
click at [619, 213] on span "適用" at bounding box center [622, 214] width 11 height 11
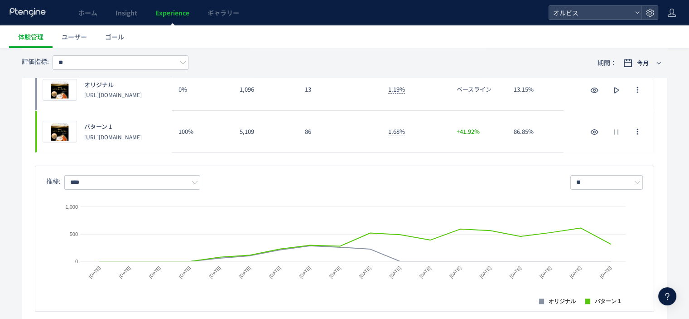
scroll to position [0, 0]
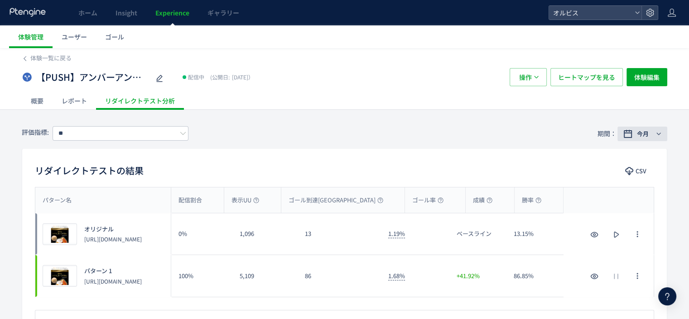
click at [636, 132] on div "今月" at bounding box center [644, 133] width 20 height 9
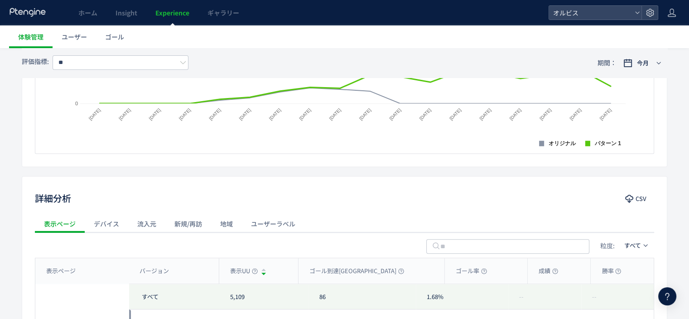
scroll to position [301, 0]
